Goal: Communication & Community: Participate in discussion

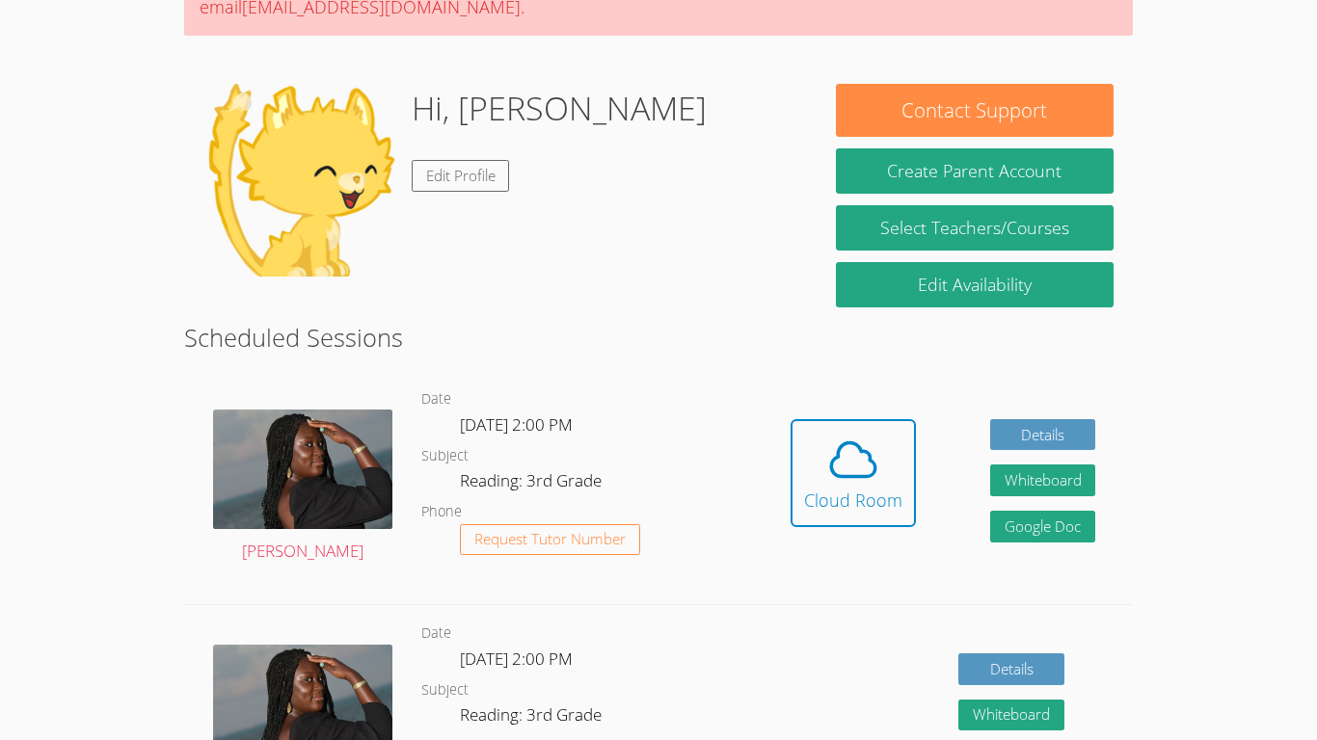
scroll to position [236, 0]
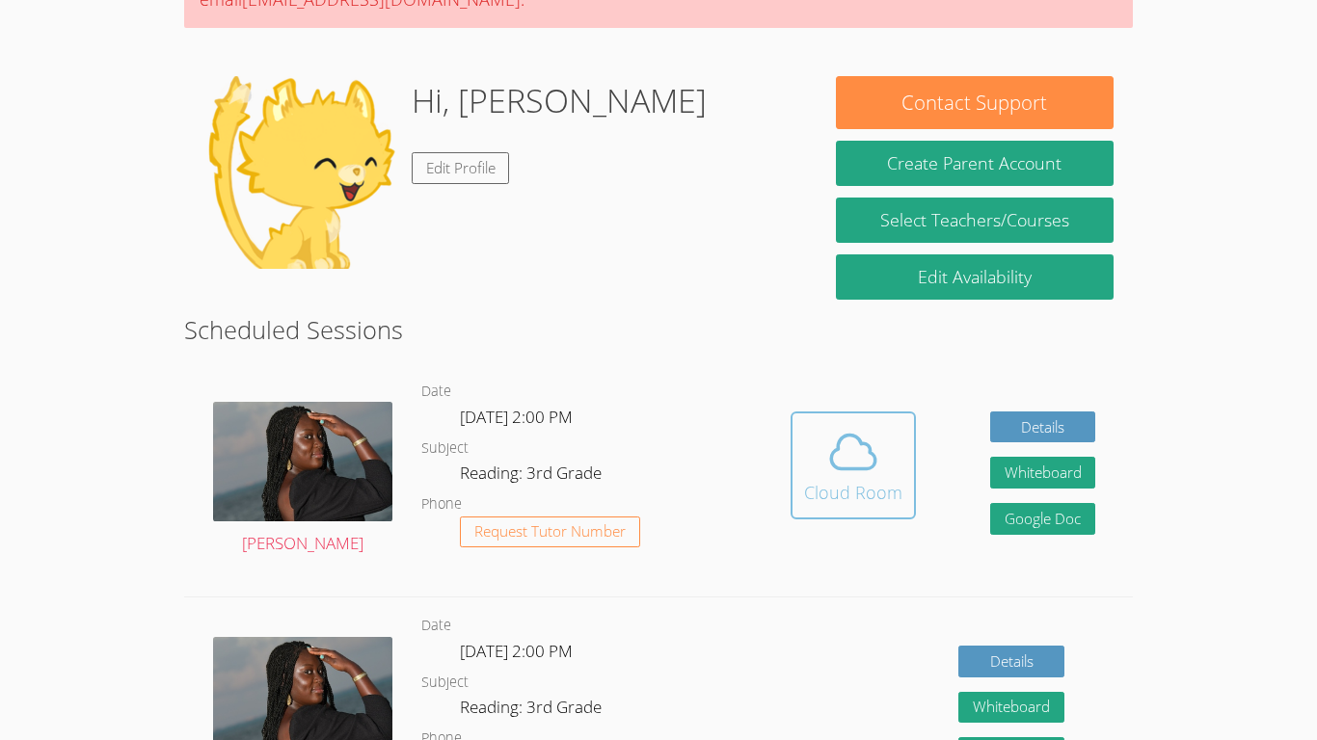
click at [846, 458] on icon at bounding box center [853, 452] width 54 height 54
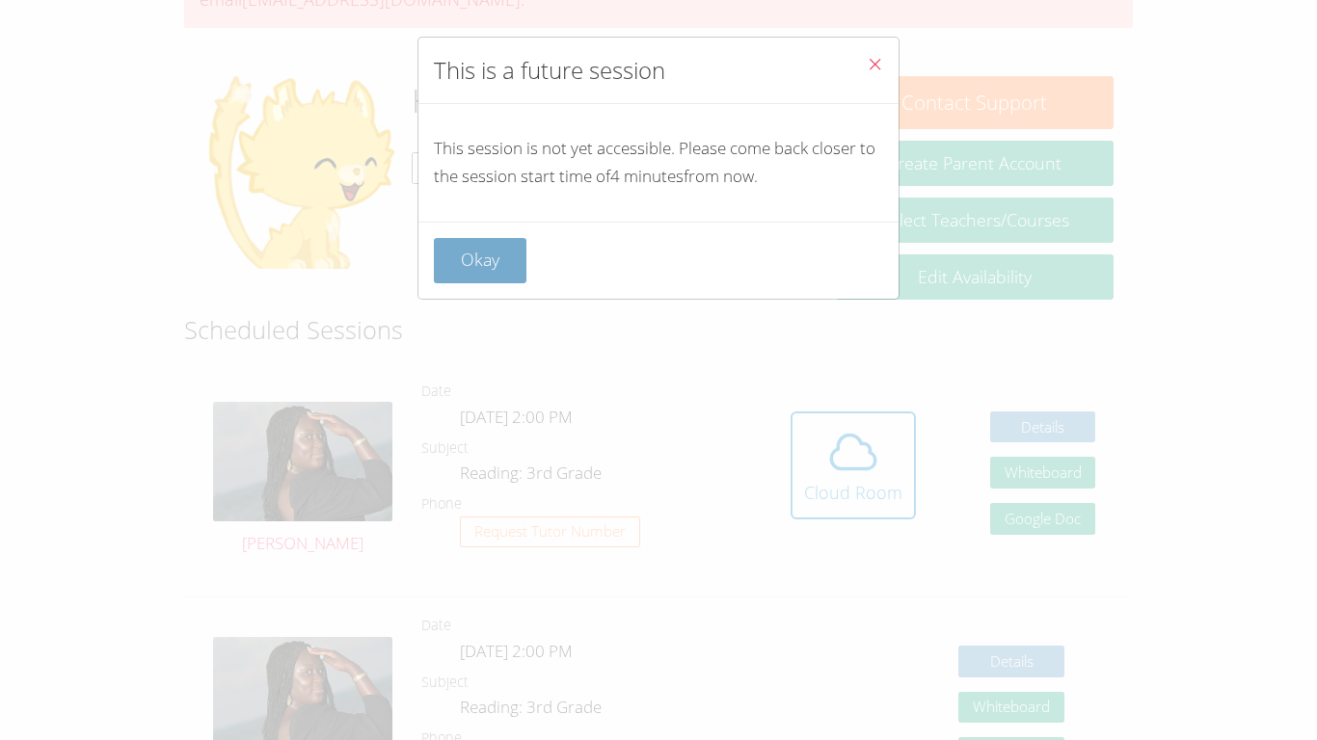
click at [468, 267] on button "Okay" at bounding box center [480, 260] width 93 height 45
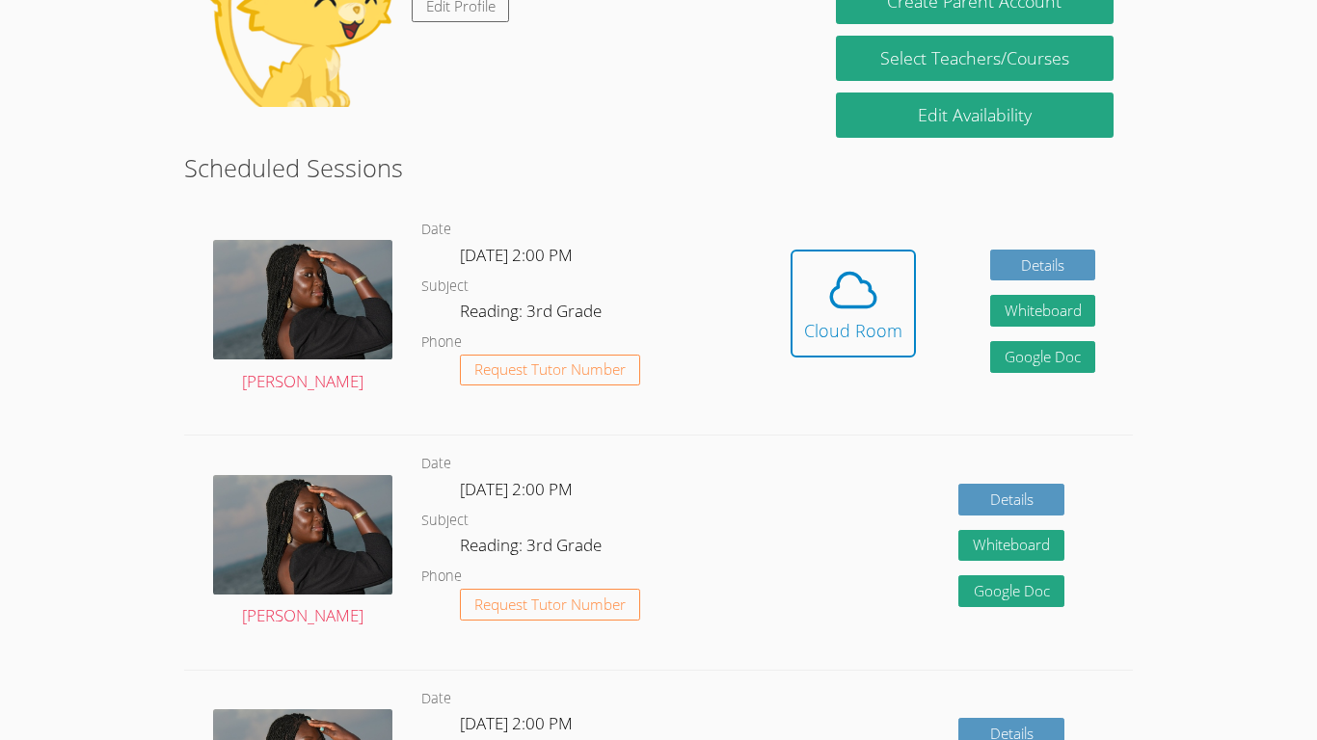
scroll to position [0, 0]
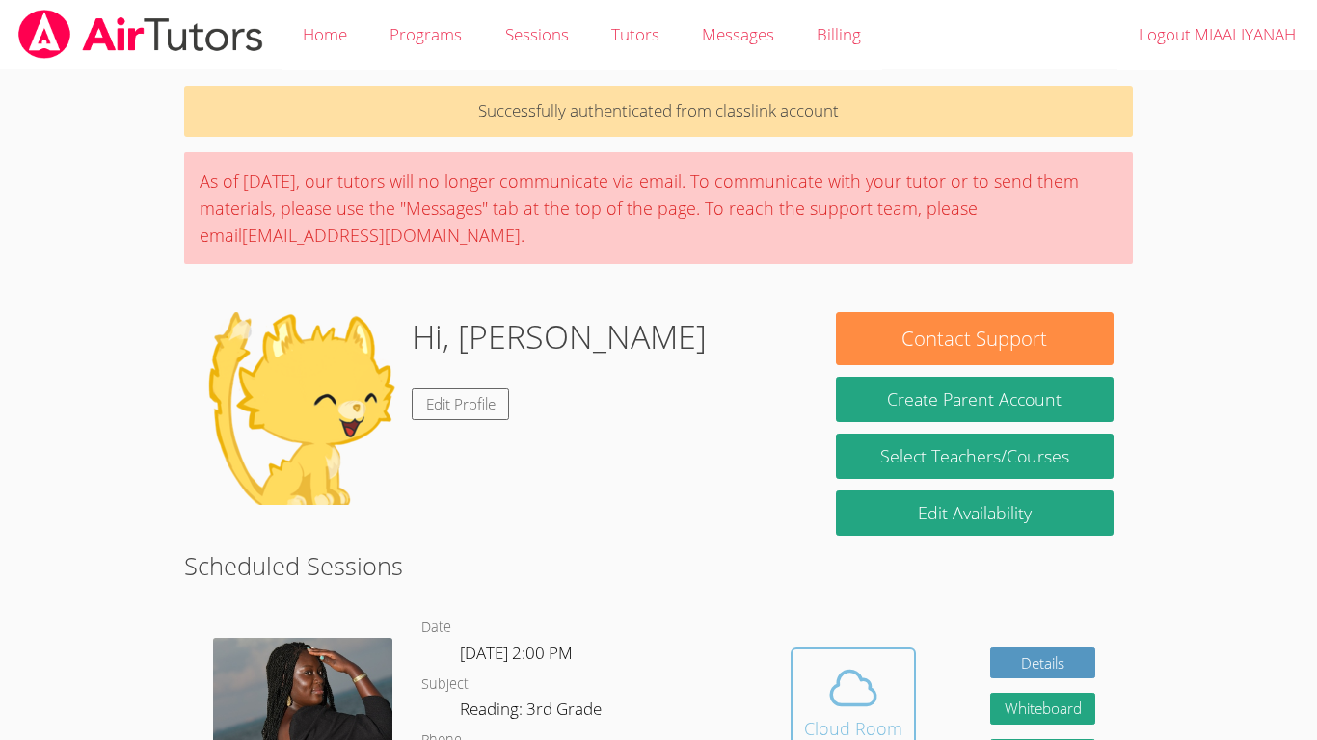
click at [853, 675] on icon at bounding box center [853, 688] width 54 height 54
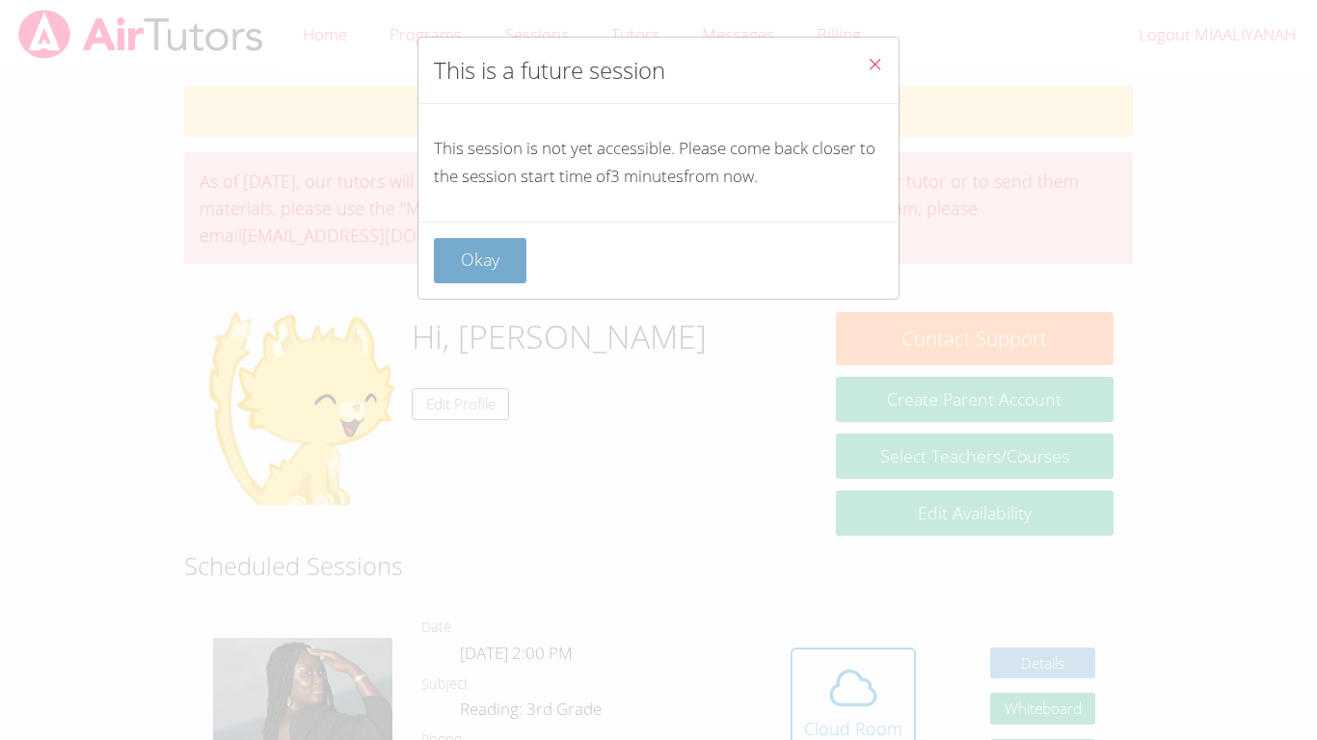
click at [464, 257] on button "Okay" at bounding box center [480, 260] width 93 height 45
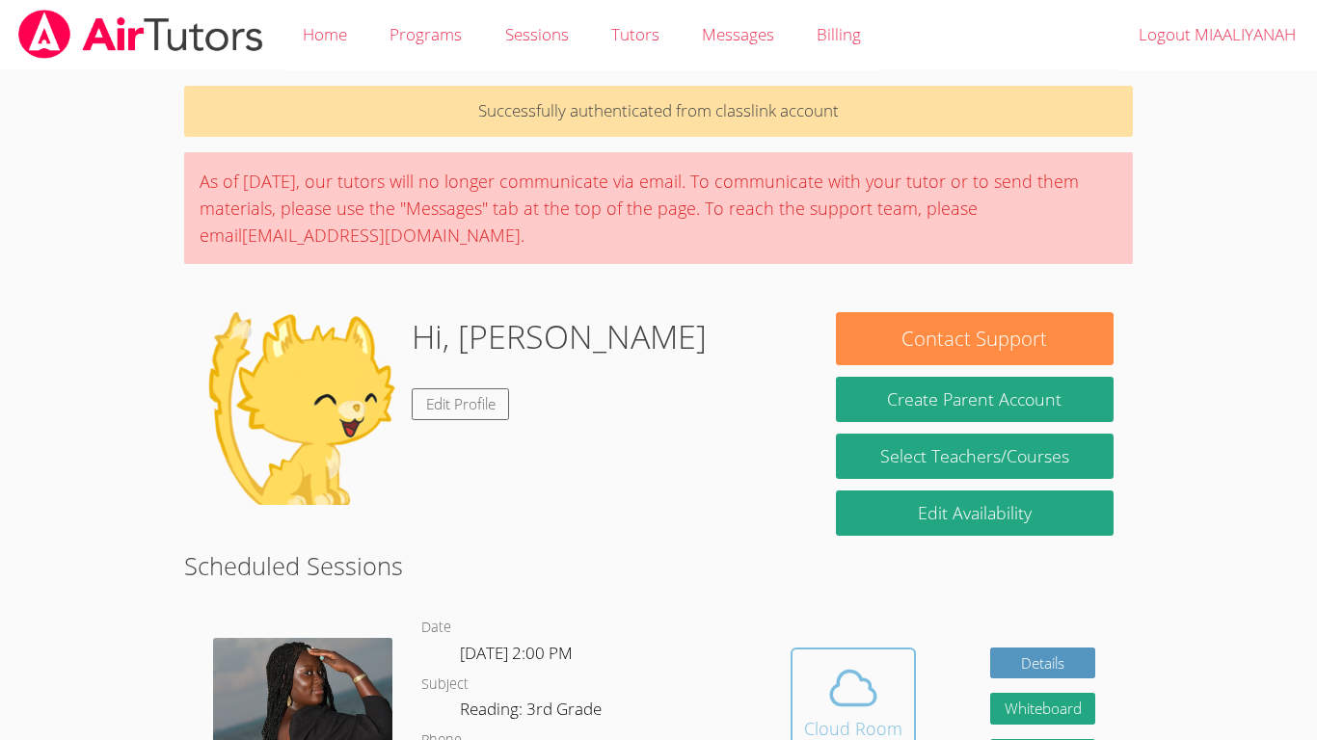
click at [820, 684] on span at bounding box center [853, 688] width 98 height 54
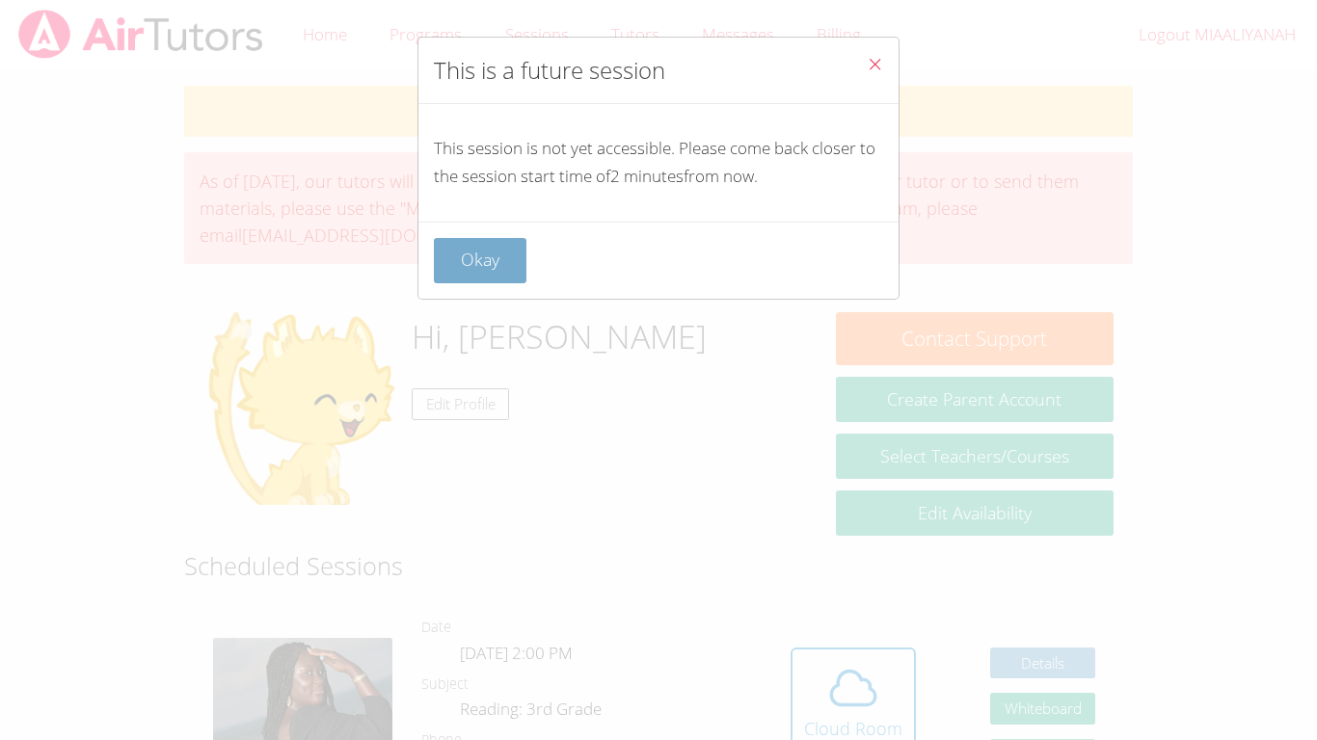
click at [468, 263] on button "Okay" at bounding box center [480, 260] width 93 height 45
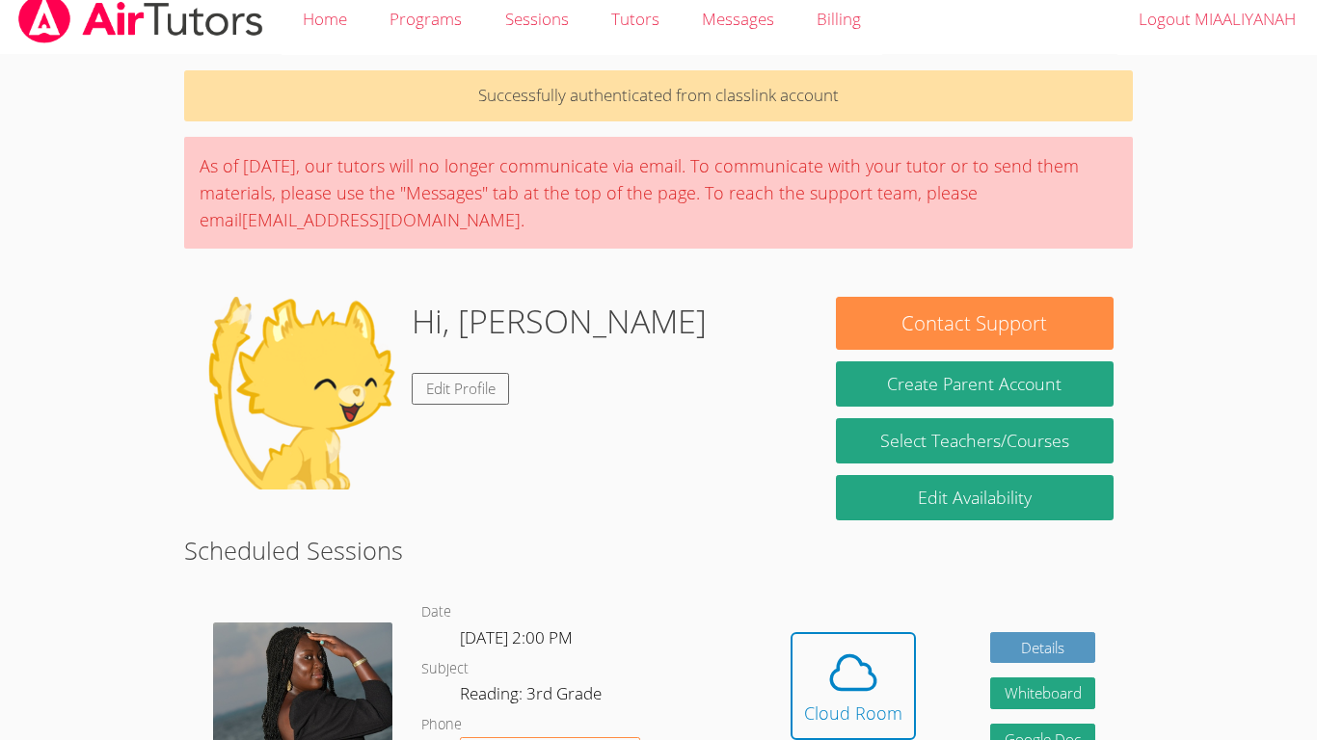
click at [790, 632] on button "Cloud Room" at bounding box center [852, 686] width 125 height 108
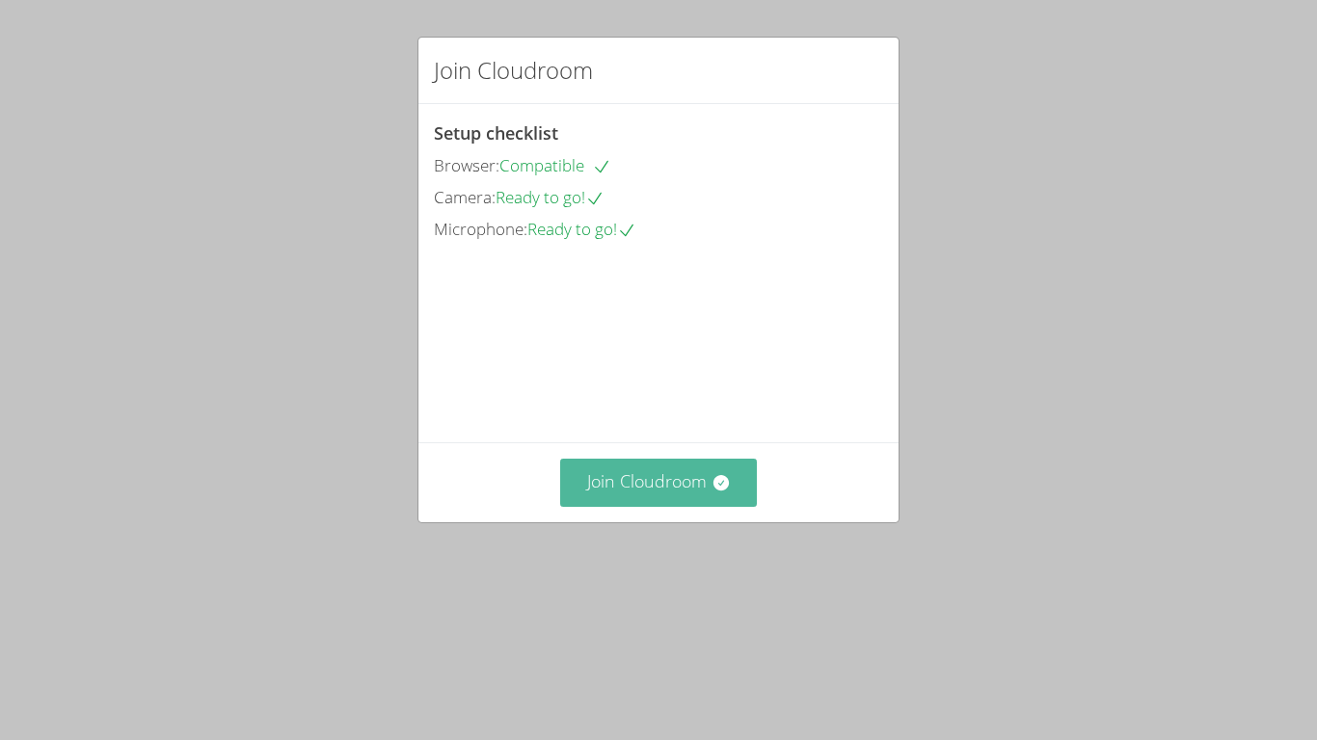
click at [618, 506] on button "Join Cloudroom" at bounding box center [659, 482] width 198 height 47
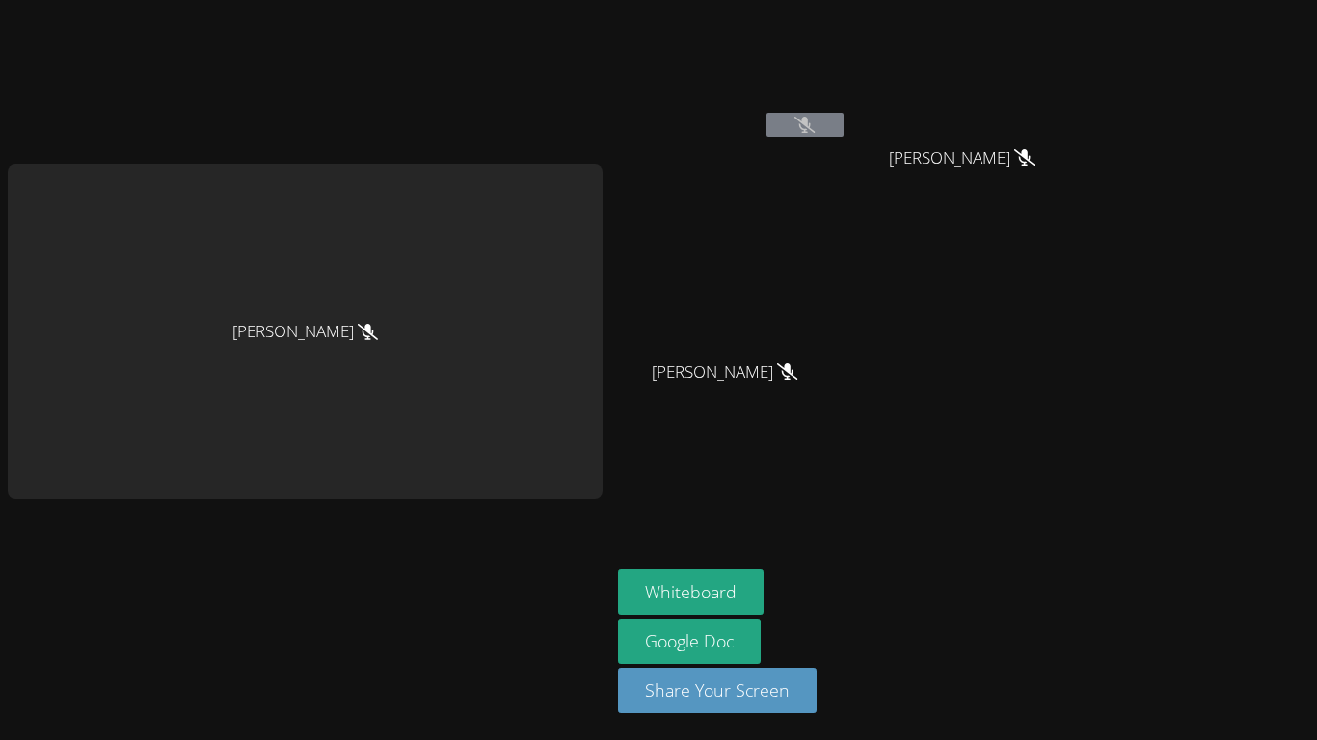
click at [814, 132] on icon at bounding box center [804, 125] width 20 height 16
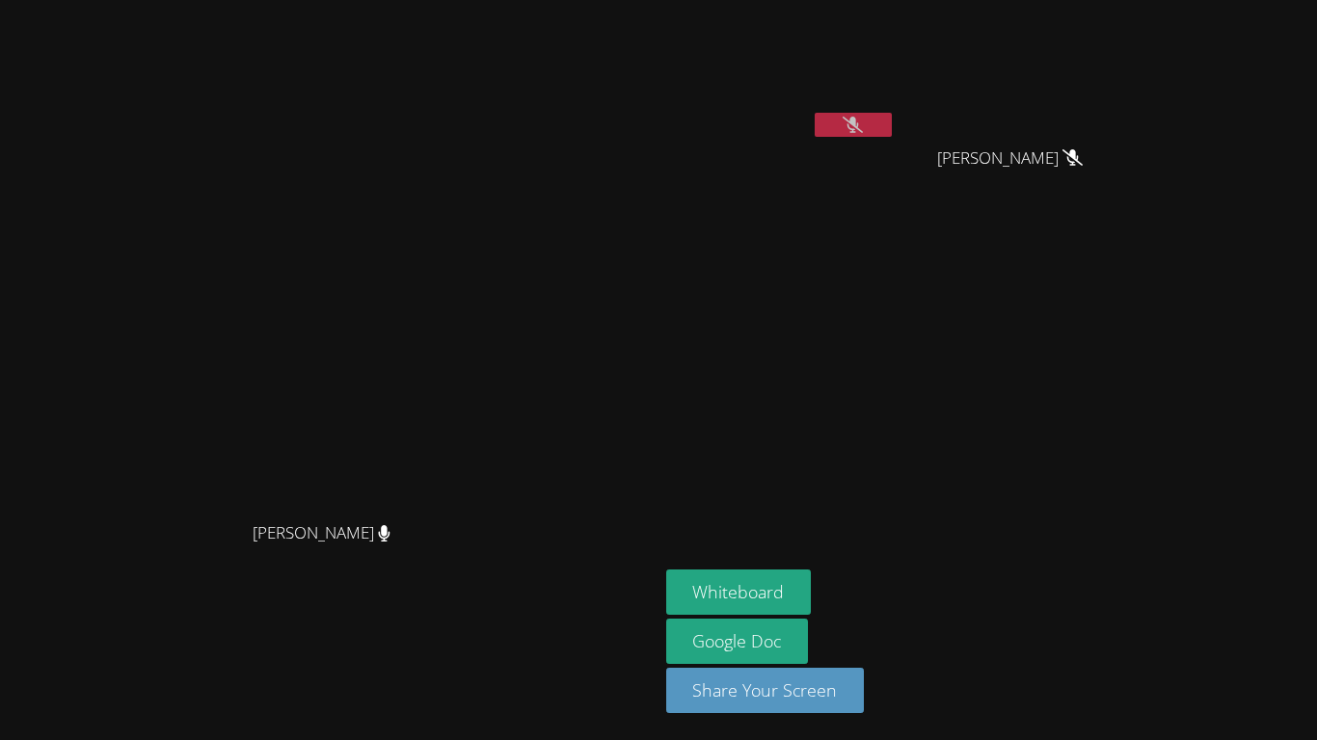
click at [892, 123] on button at bounding box center [853, 125] width 77 height 24
click at [892, 120] on button at bounding box center [853, 125] width 77 height 24
click at [892, 118] on button at bounding box center [853, 125] width 77 height 24
click at [892, 119] on button at bounding box center [853, 125] width 77 height 24
click at [809, 620] on link "Google Doc" at bounding box center [737, 641] width 143 height 45
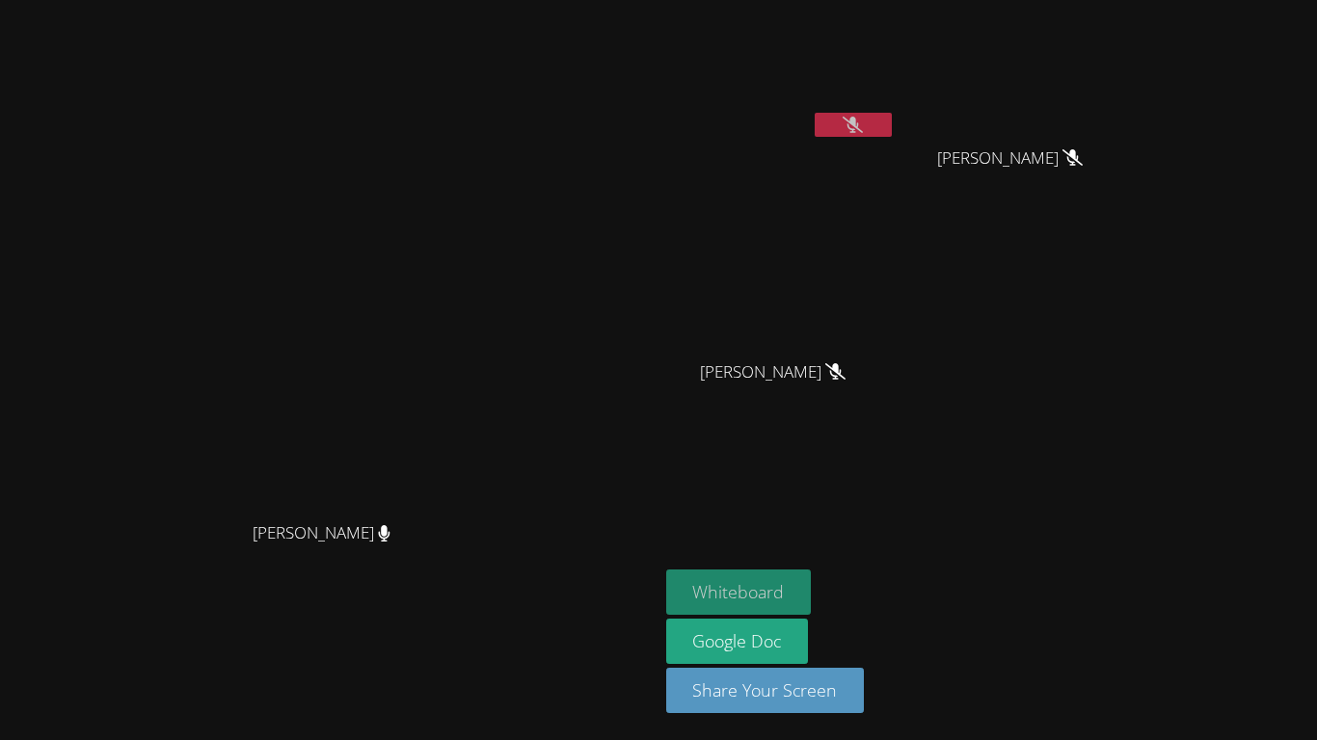
click at [812, 588] on button "Whiteboard" at bounding box center [739, 592] width 146 height 45
click at [863, 123] on icon at bounding box center [853, 125] width 20 height 16
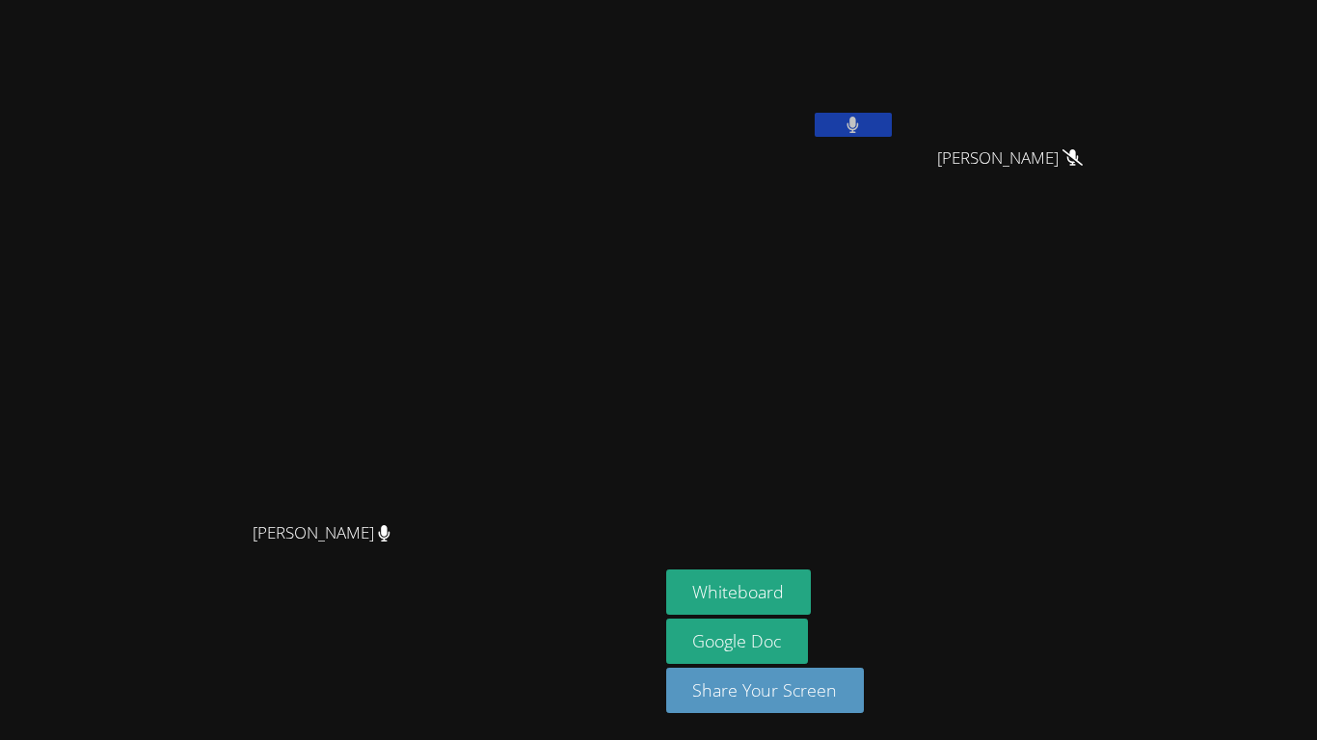
click at [859, 123] on icon at bounding box center [853, 125] width 12 height 16
click at [892, 121] on button at bounding box center [853, 125] width 77 height 24
click at [859, 123] on icon at bounding box center [853, 125] width 12 height 16
click at [812, 582] on button "Whiteboard" at bounding box center [739, 592] width 146 height 45
click at [1138, 539] on aside "MIAALIYANAH [PERSON_NAME] [PERSON_NAME] [PERSON_NAME] [PERSON_NAME] [PERSON_NAM…" at bounding box center [899, 370] width 482 height 740
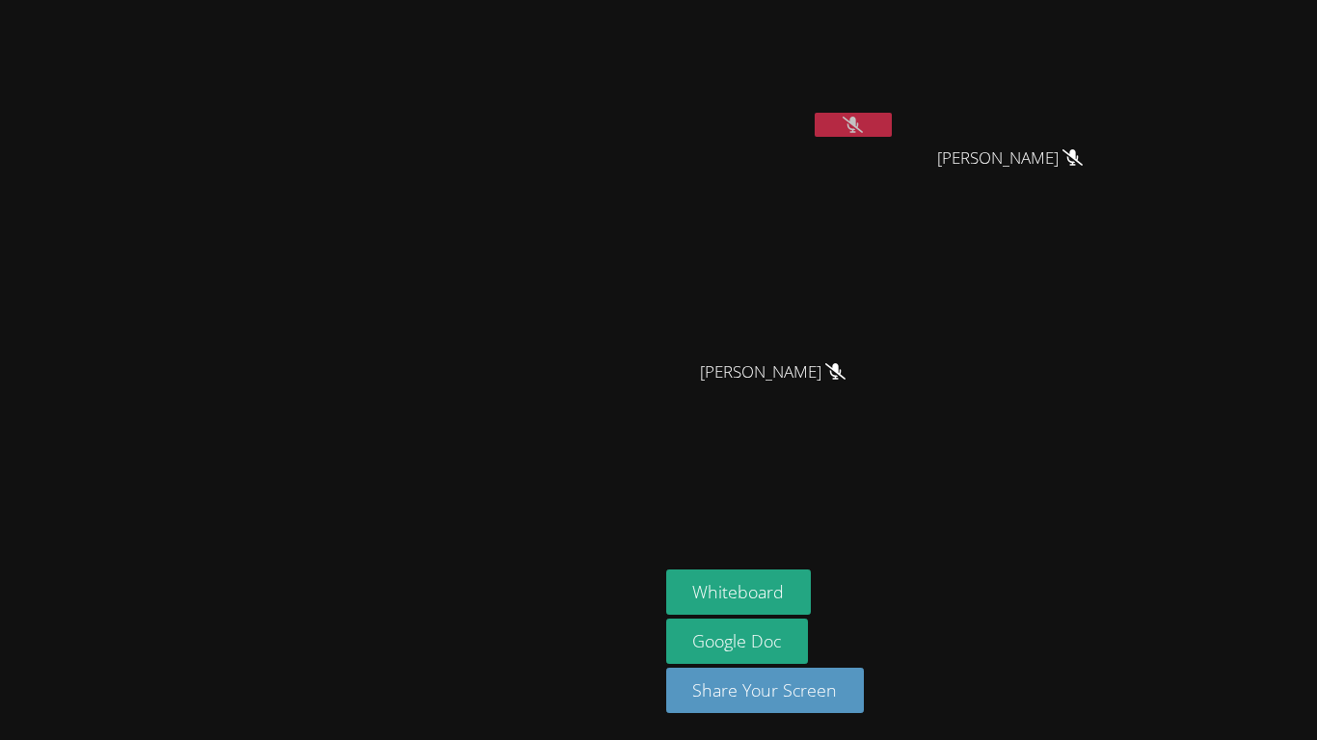
click at [892, 132] on button at bounding box center [853, 125] width 77 height 24
click at [859, 121] on icon at bounding box center [852, 125] width 13 height 16
click at [892, 127] on button at bounding box center [853, 125] width 77 height 24
drag, startPoint x: 1036, startPoint y: 124, endPoint x: 1023, endPoint y: 119, distance: 14.7
click at [892, 119] on button at bounding box center [853, 125] width 77 height 24
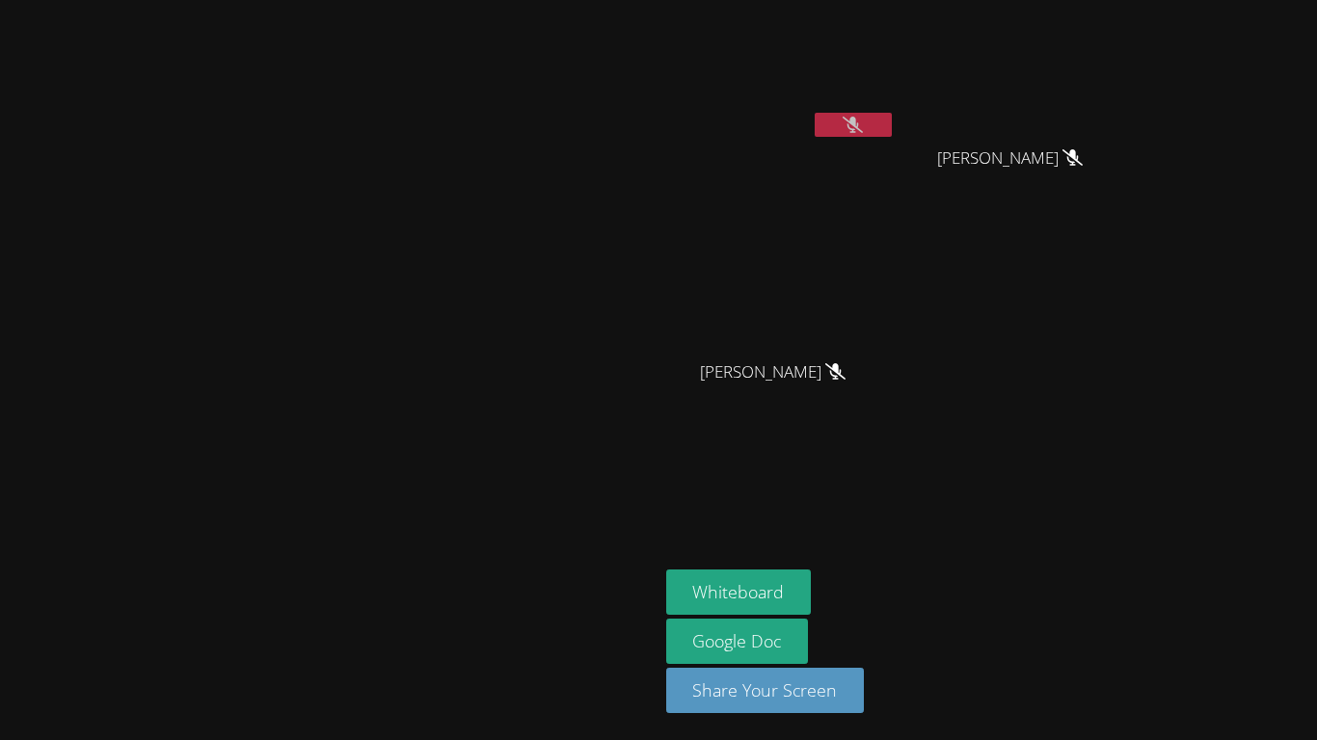
click at [892, 135] on button at bounding box center [853, 125] width 77 height 24
click at [892, 134] on button at bounding box center [853, 125] width 77 height 24
click at [892, 120] on button at bounding box center [853, 125] width 77 height 24
click at [892, 122] on button at bounding box center [853, 125] width 77 height 24
click at [863, 131] on icon at bounding box center [853, 125] width 20 height 16
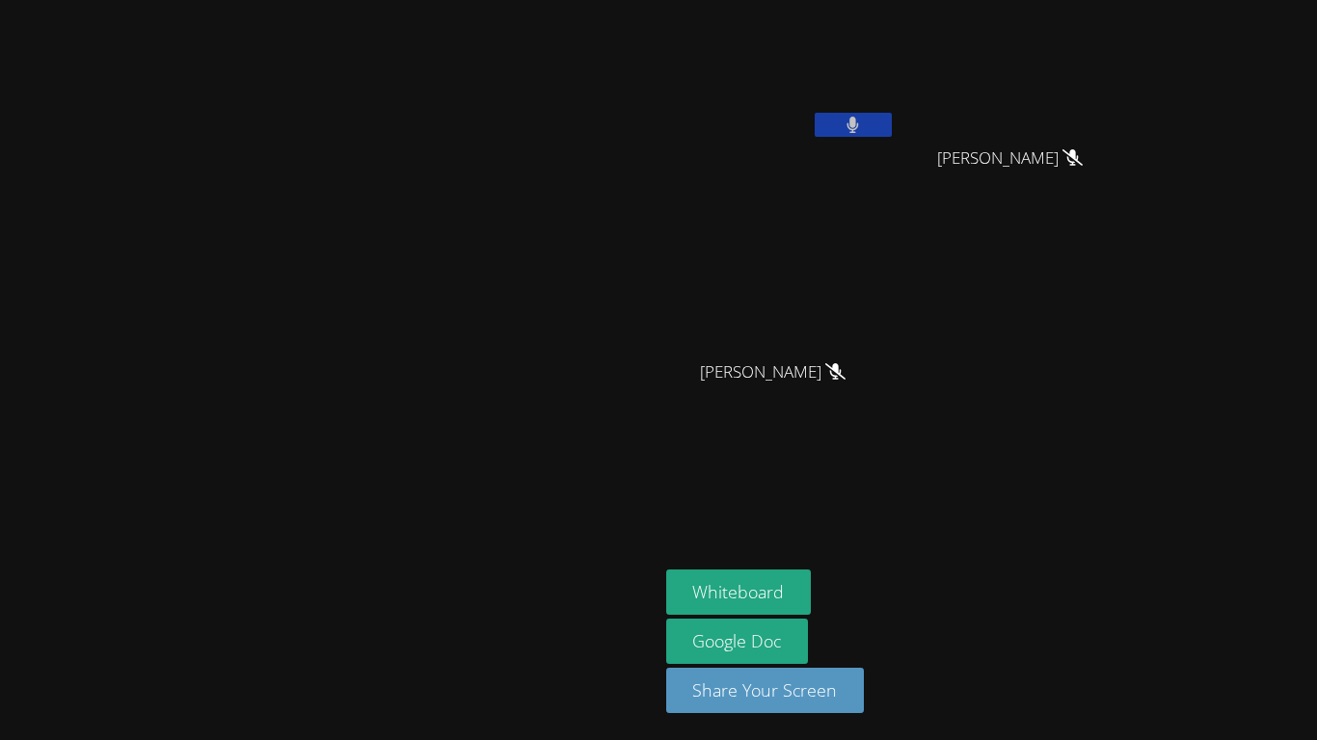
click at [892, 129] on button at bounding box center [853, 125] width 77 height 24
click at [892, 120] on button at bounding box center [853, 125] width 77 height 24
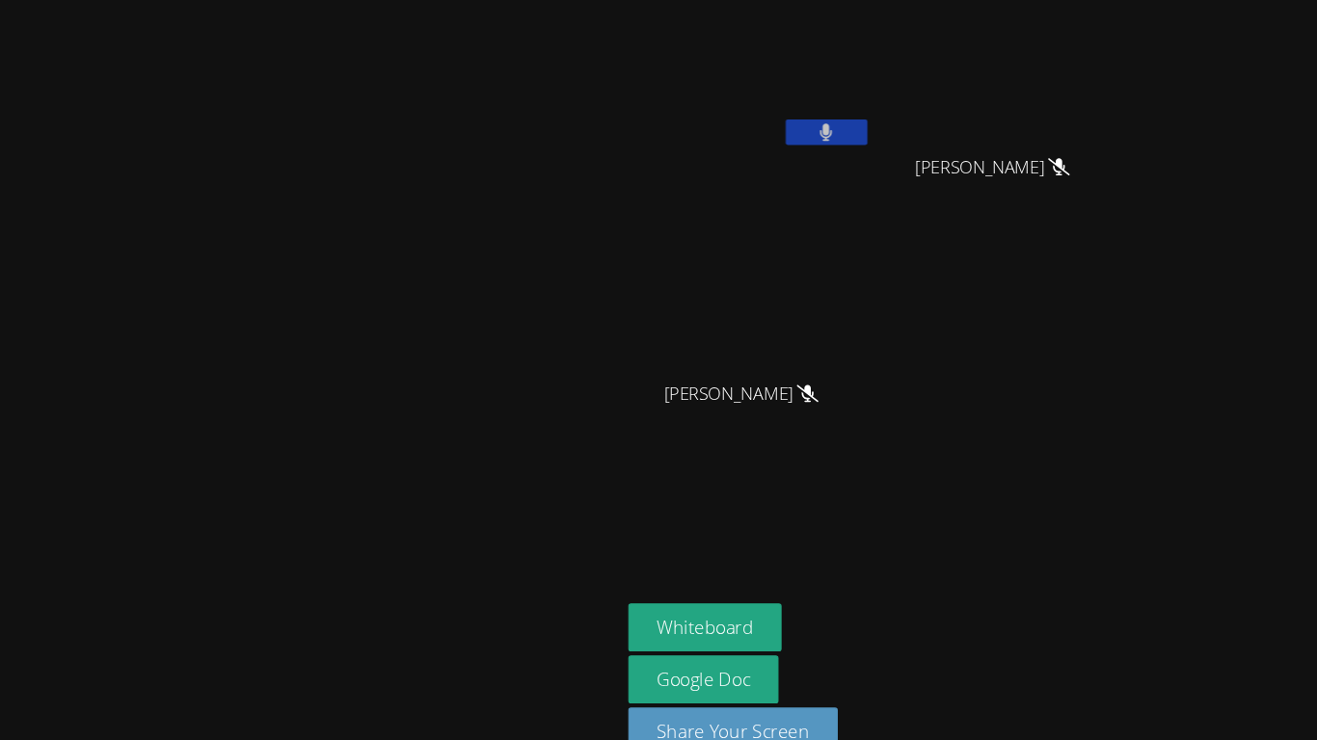
click at [892, 135] on button at bounding box center [853, 125] width 77 height 24
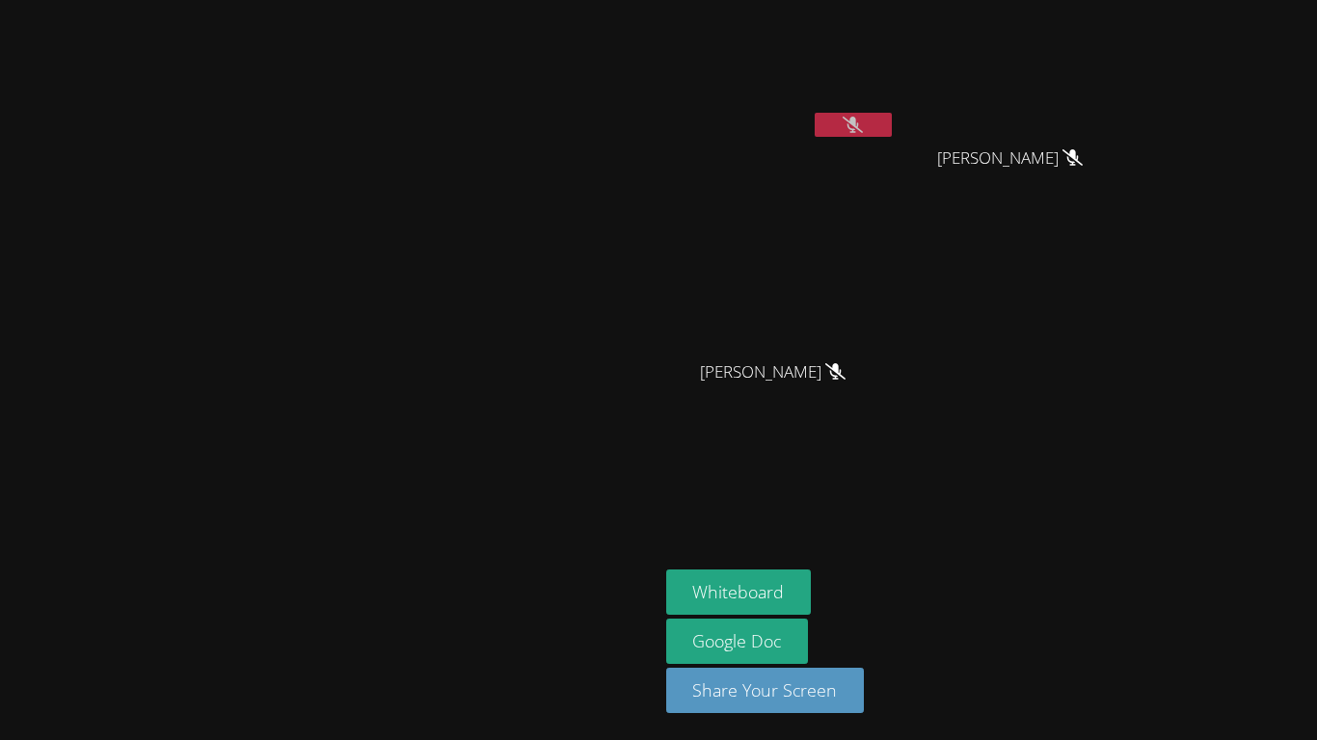
click at [863, 120] on icon at bounding box center [853, 125] width 20 height 16
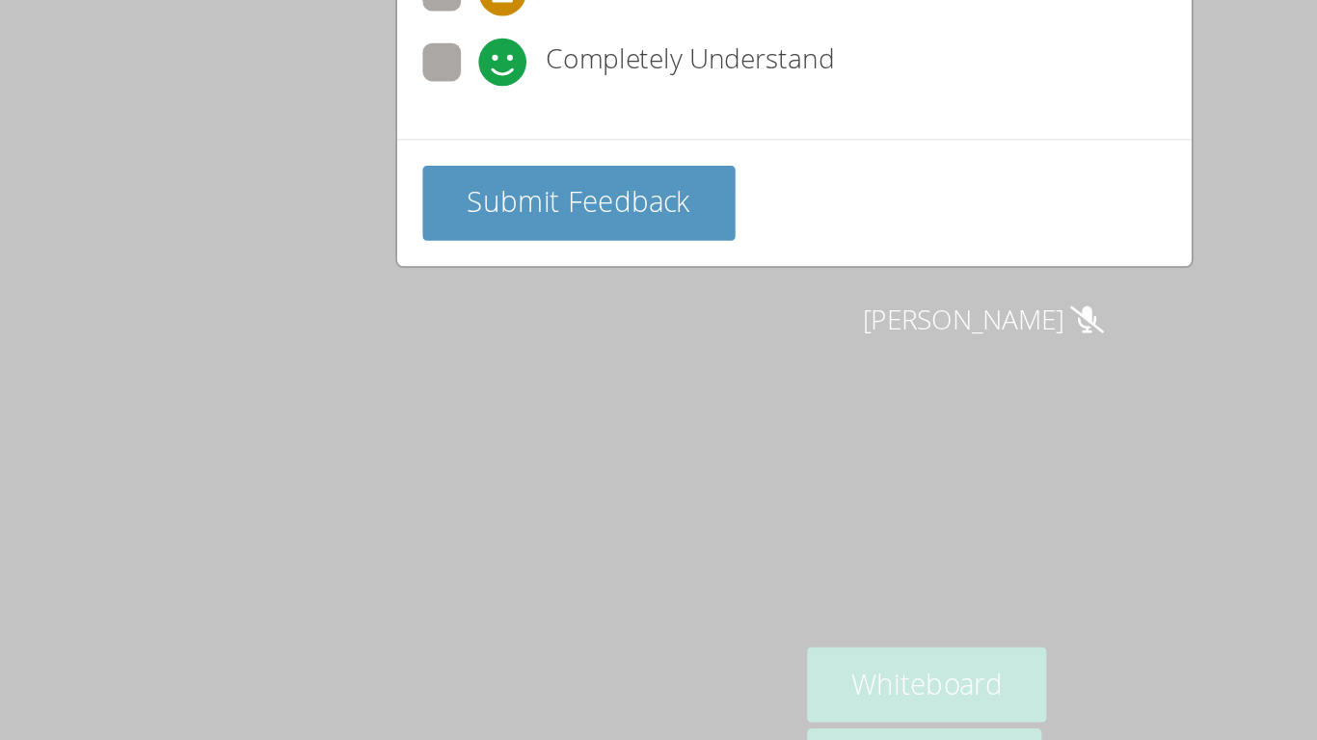
click at [477, 211] on icon at bounding box center [482, 215] width 29 height 29
click at [477, 211] on input "Completely Understand" at bounding box center [476, 212] width 16 height 16
radio input "true"
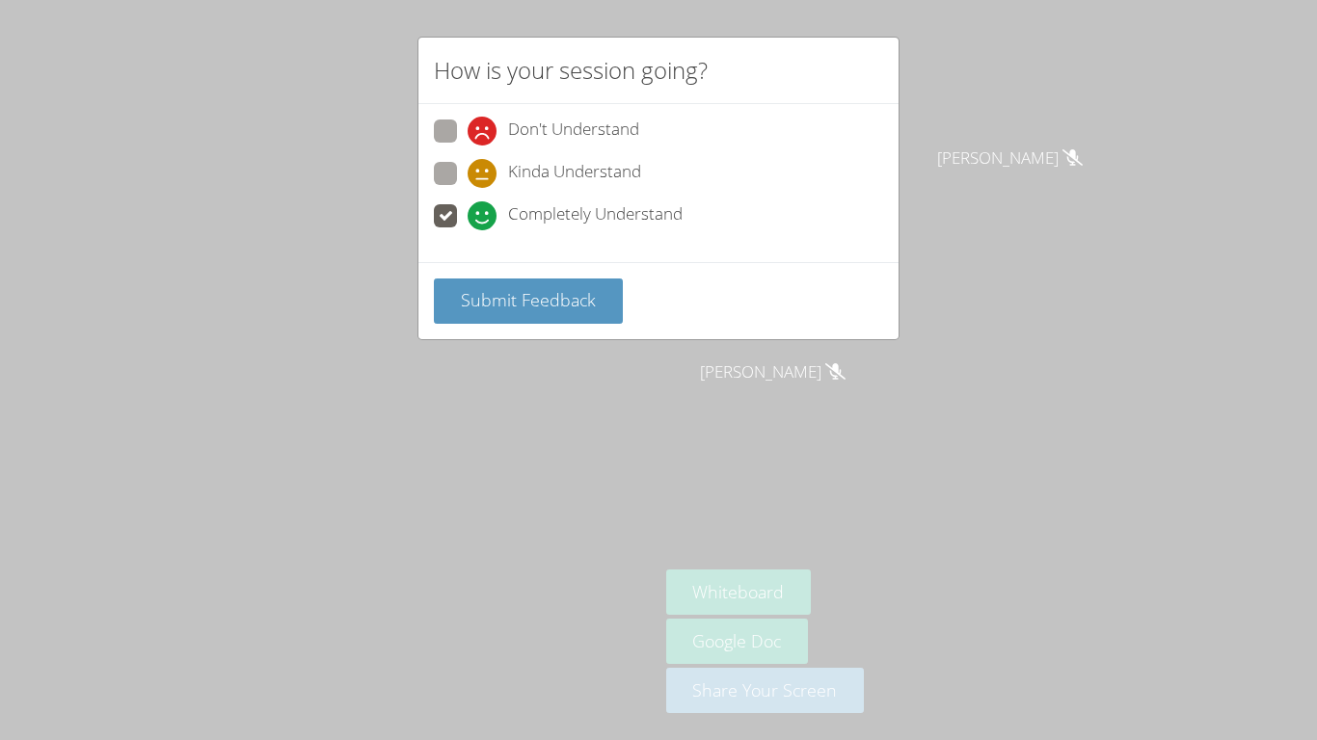
click at [783, 495] on div "How is your session going? Don't Understand Kinda Understand Completely Underst…" at bounding box center [658, 370] width 1317 height 740
click at [628, 169] on span "Kinda Understand" at bounding box center [574, 173] width 133 height 29
click at [484, 169] on input "Kinda Understand" at bounding box center [476, 170] width 16 height 16
radio input "true"
click at [554, 312] on button "Submit Feedback" at bounding box center [528, 301] width 189 height 45
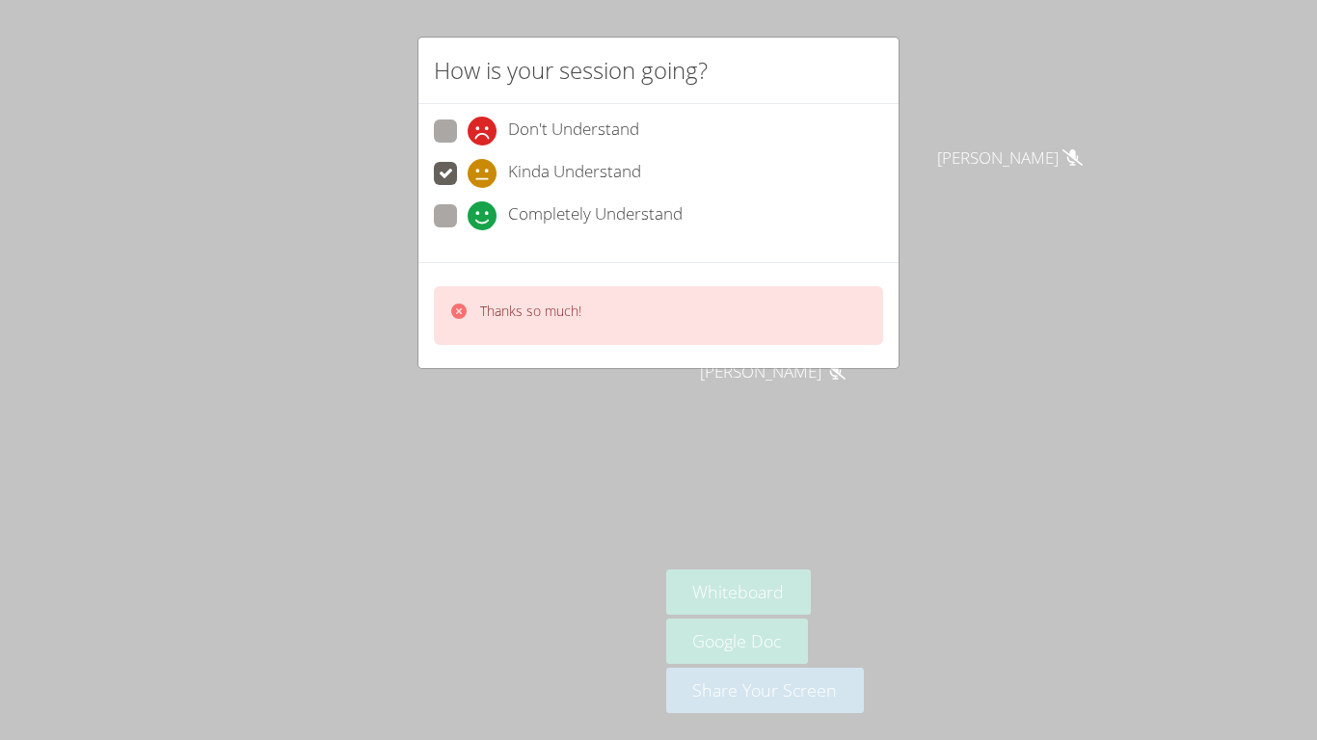
click at [950, 267] on div "How is your session going? Don't Understand Kinda Understand Completely Underst…" at bounding box center [658, 370] width 1317 height 740
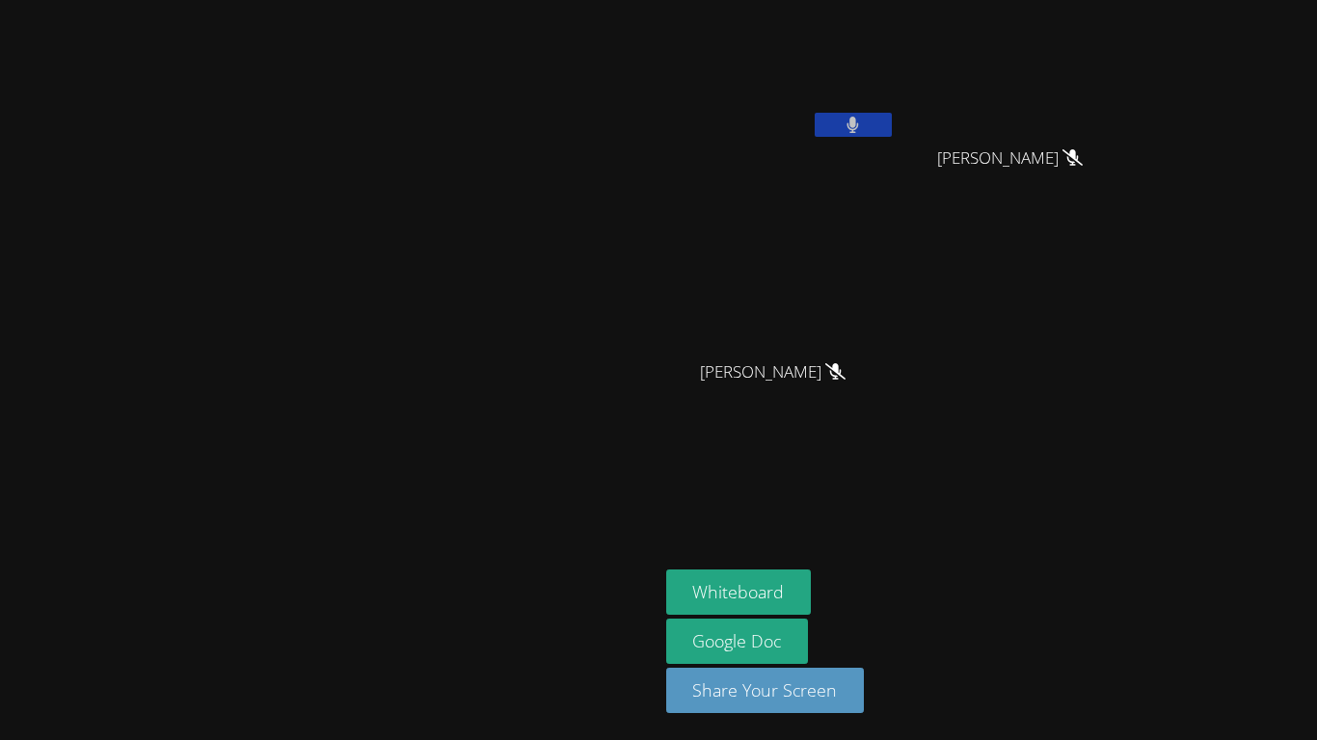
click at [892, 130] on button at bounding box center [853, 125] width 77 height 24
click at [896, 182] on div "[PERSON_NAME]" at bounding box center [780, 111] width 229 height 206
click at [892, 129] on button at bounding box center [853, 125] width 77 height 24
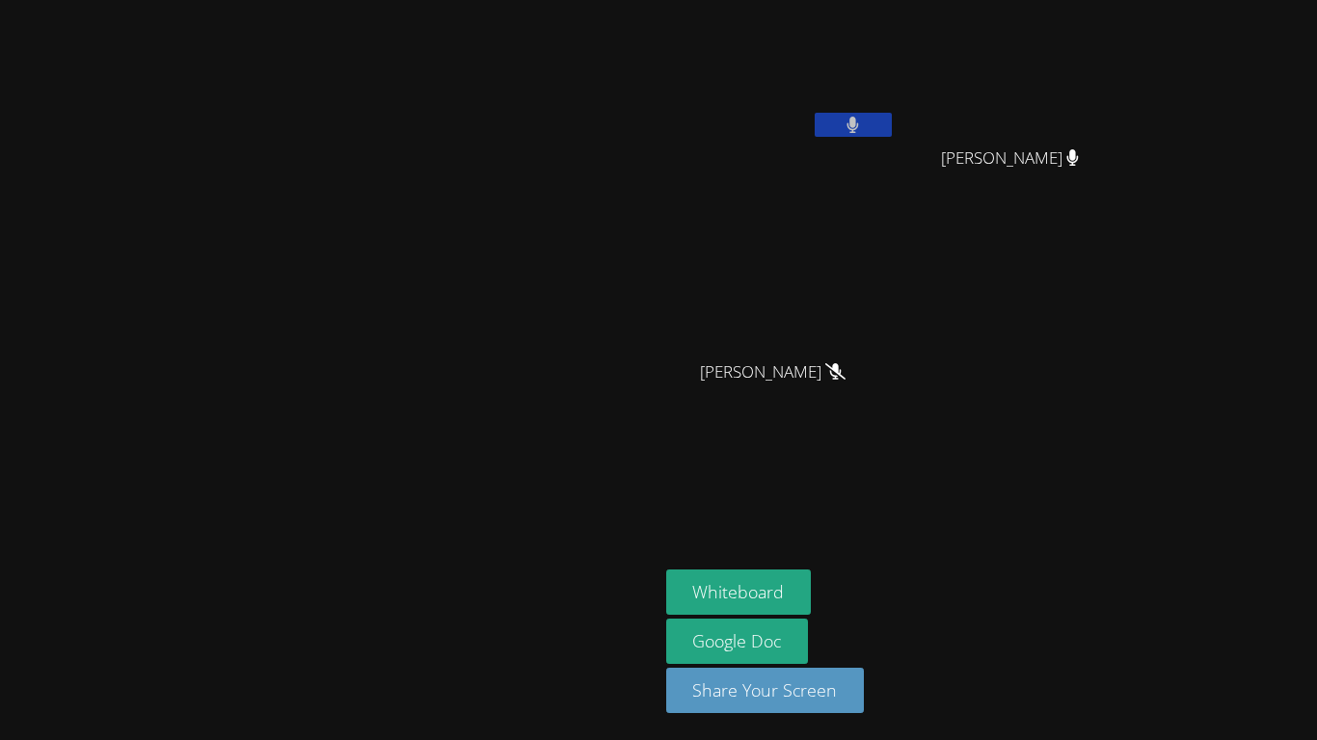
click at [892, 129] on button at bounding box center [853, 125] width 77 height 24
click at [896, 107] on video at bounding box center [780, 72] width 229 height 129
click at [892, 118] on button at bounding box center [853, 125] width 77 height 24
click at [892, 124] on button at bounding box center [853, 125] width 77 height 24
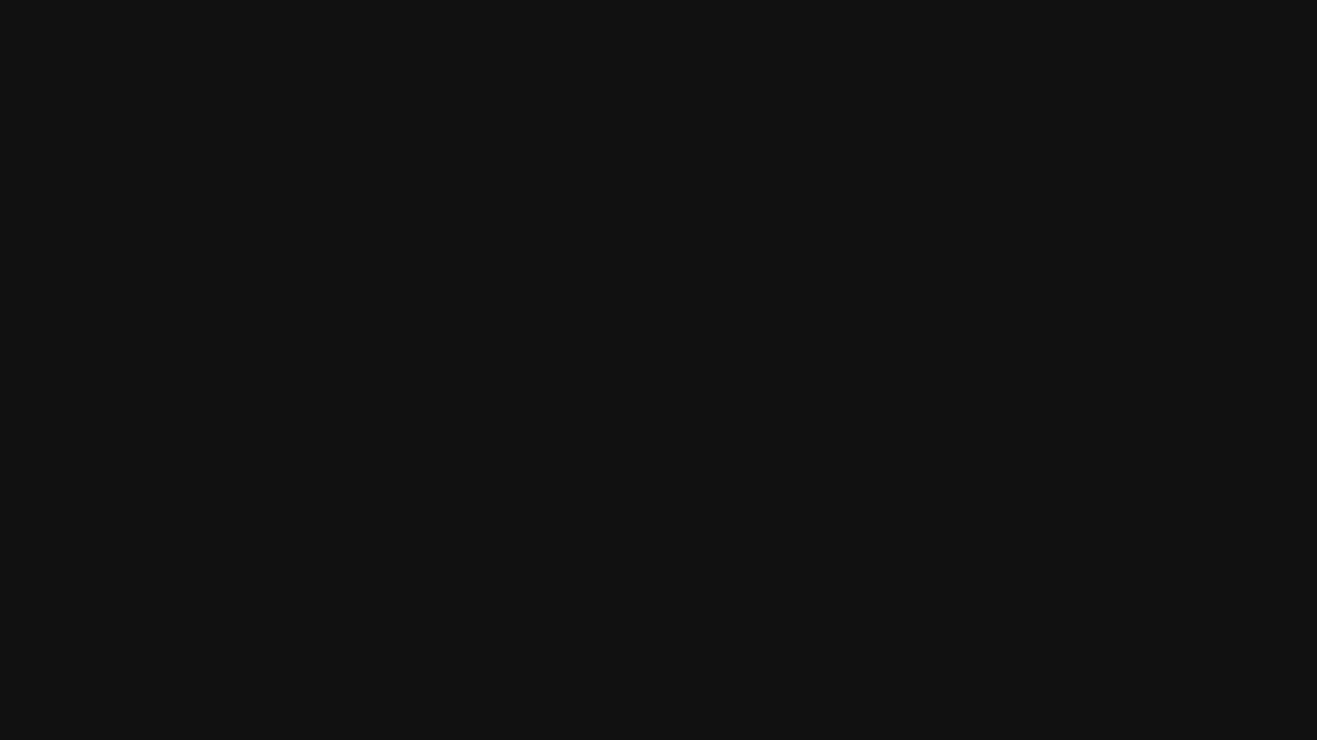
click at [473, 407] on video at bounding box center [328, 331] width 289 height 361
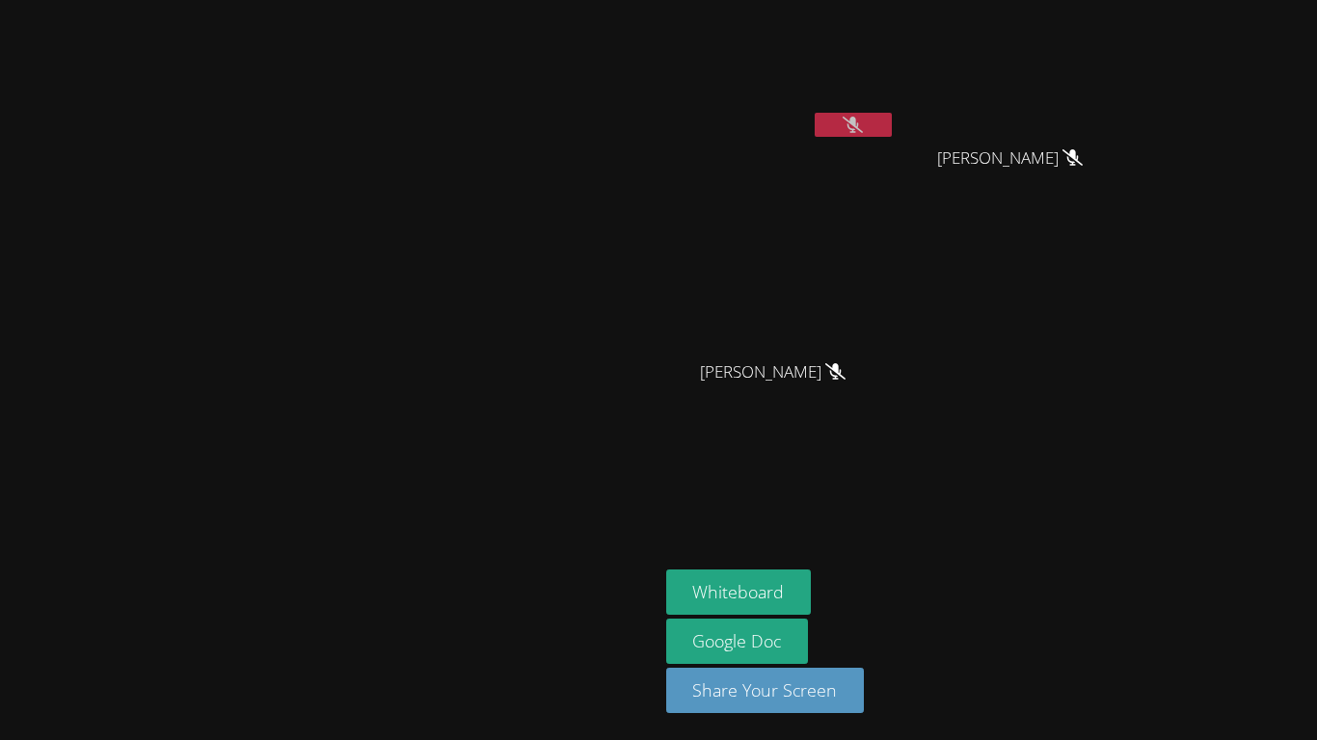
click at [863, 124] on icon at bounding box center [853, 125] width 20 height 16
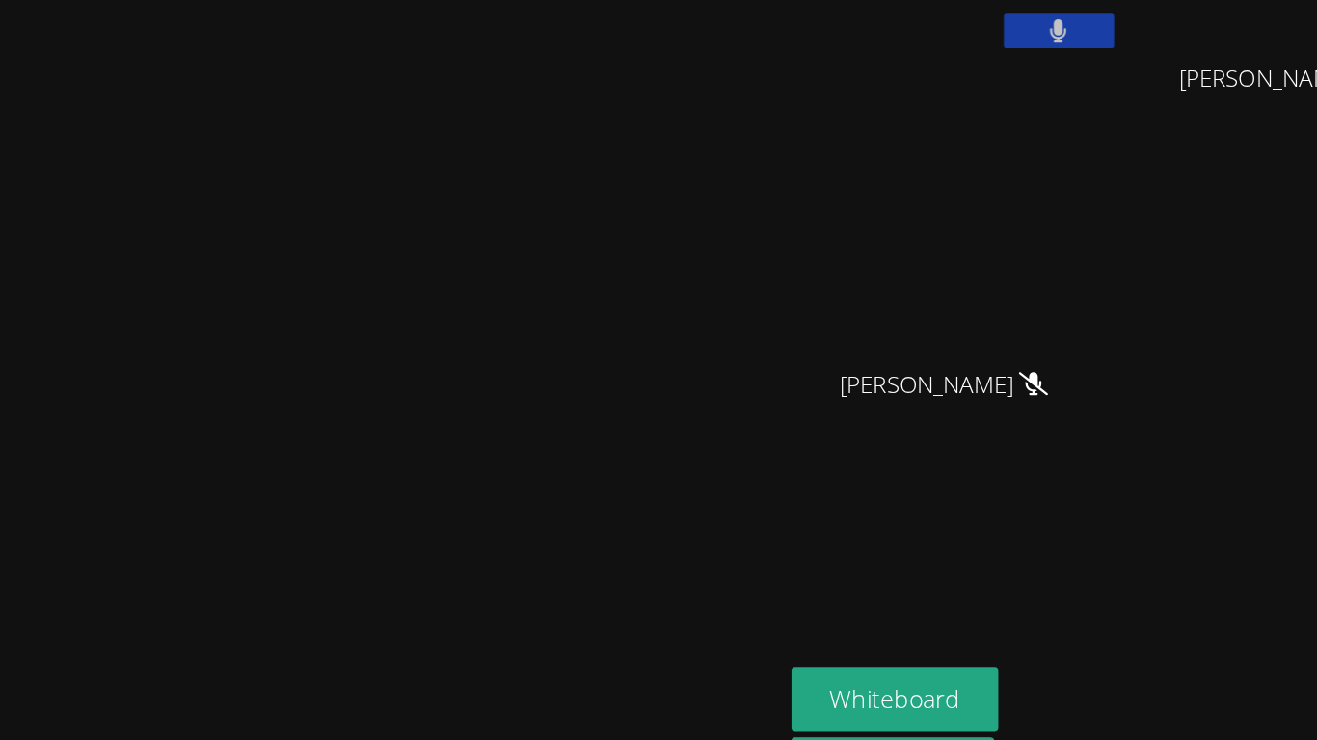
click at [859, 119] on icon at bounding box center [852, 125] width 13 height 16
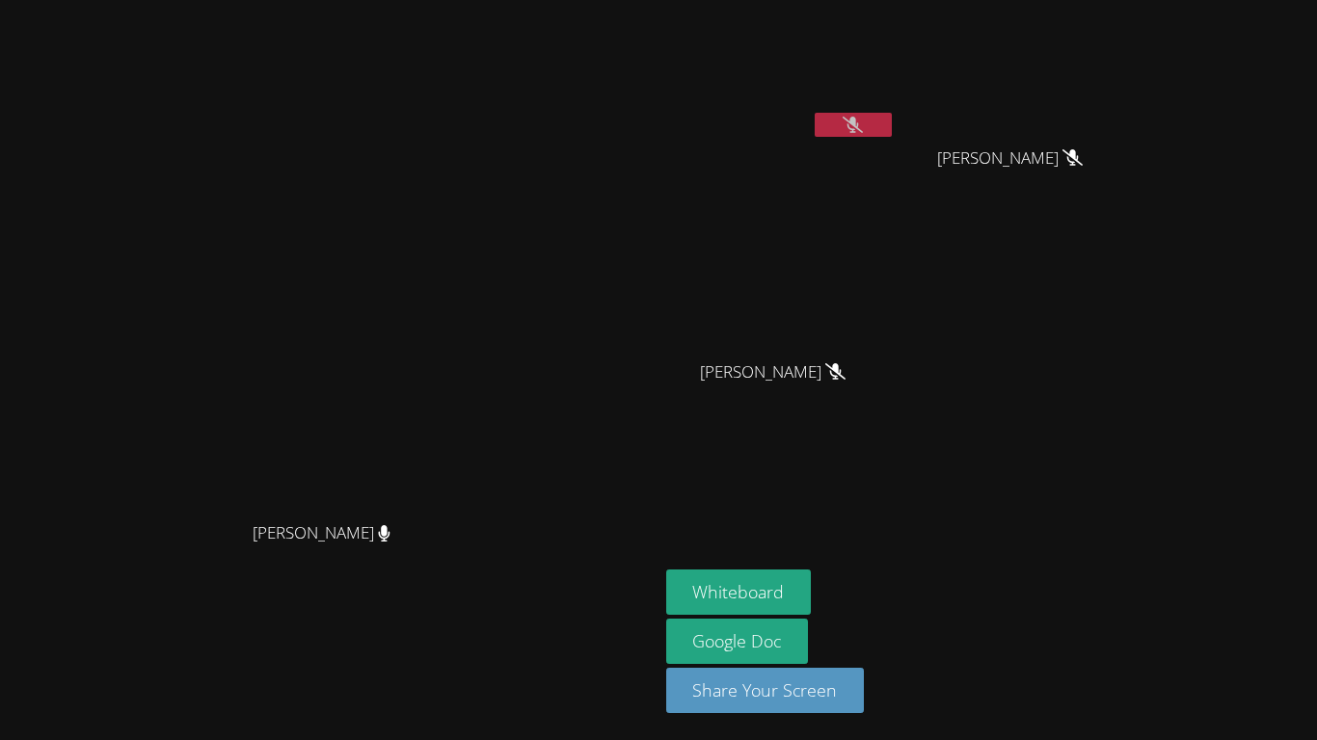
click at [892, 118] on button at bounding box center [853, 125] width 77 height 24
